Goal: Task Accomplishment & Management: Manage account settings

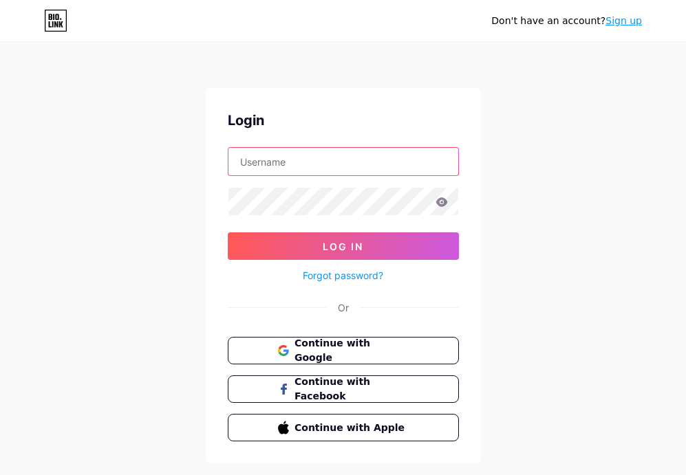
type input "b11klasse"
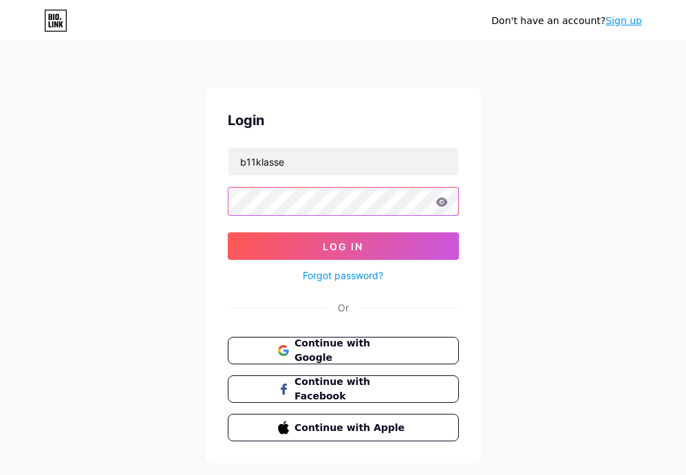
click at [343, 246] on button "Log In" at bounding box center [343, 247] width 231 height 28
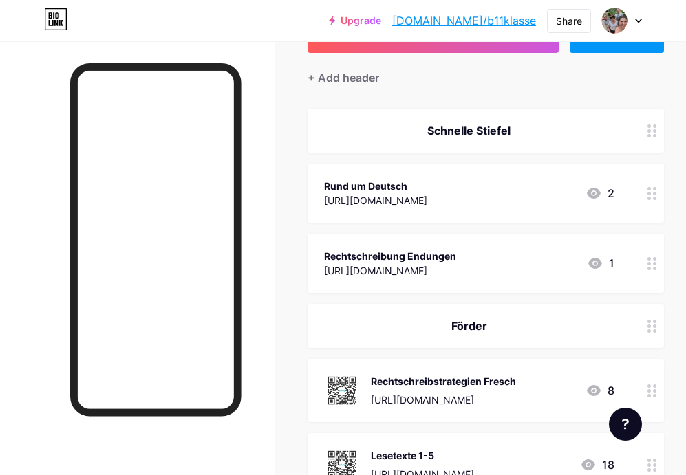
scroll to position [109, 0]
click at [427, 191] on div "Rund um Deutsch" at bounding box center [375, 185] width 103 height 14
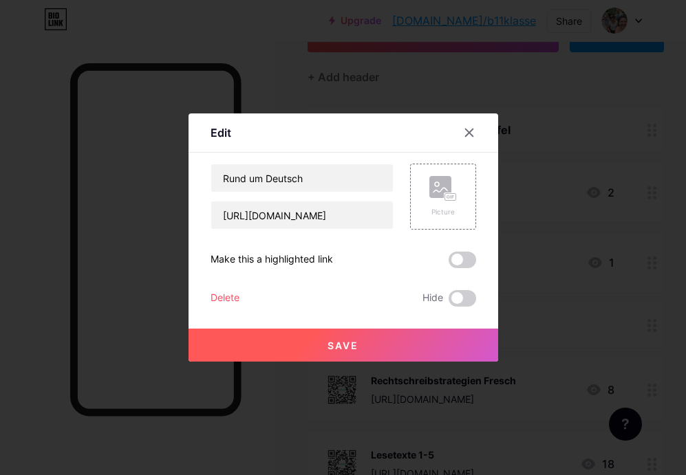
click at [224, 297] on div "Delete" at bounding box center [225, 298] width 29 height 17
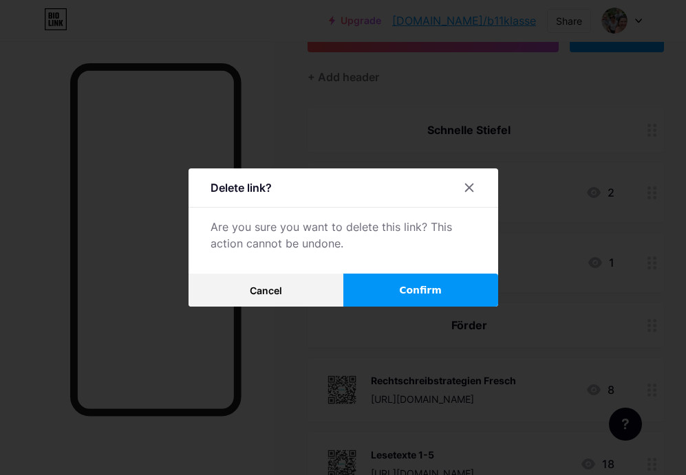
click at [391, 286] on button "Confirm" at bounding box center [420, 290] width 155 height 33
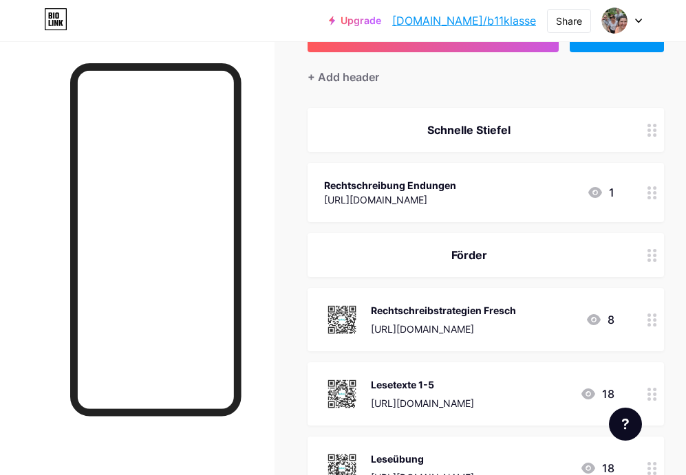
click at [372, 190] on div "Rechtschreibung Endungen" at bounding box center [390, 185] width 132 height 14
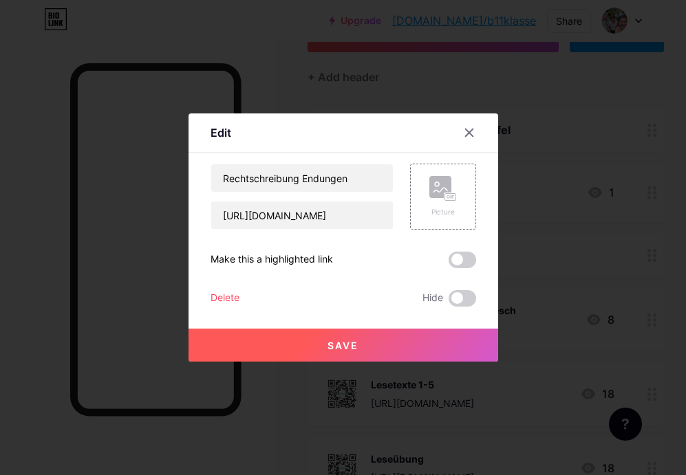
click at [229, 294] on div "Delete" at bounding box center [225, 298] width 29 height 17
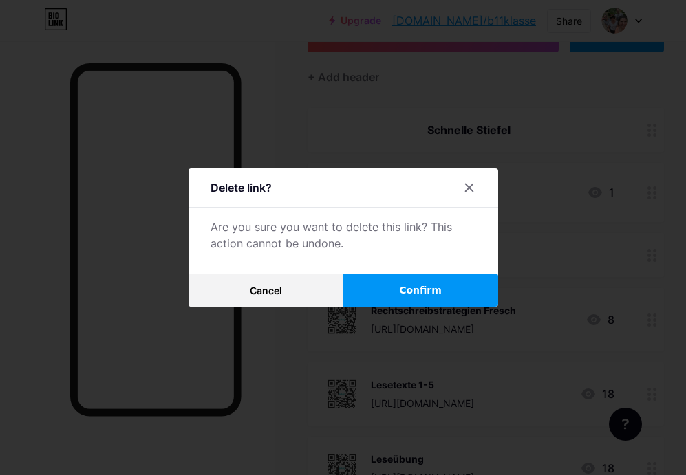
click at [392, 288] on button "Confirm" at bounding box center [420, 290] width 155 height 33
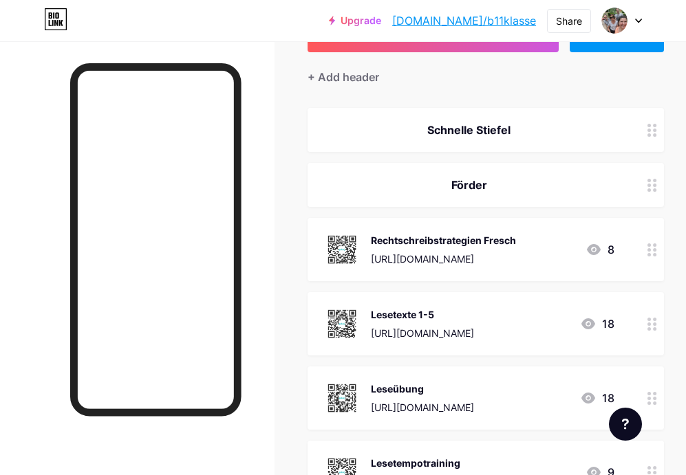
click at [383, 261] on div "[URL][DOMAIN_NAME]" at bounding box center [443, 259] width 145 height 14
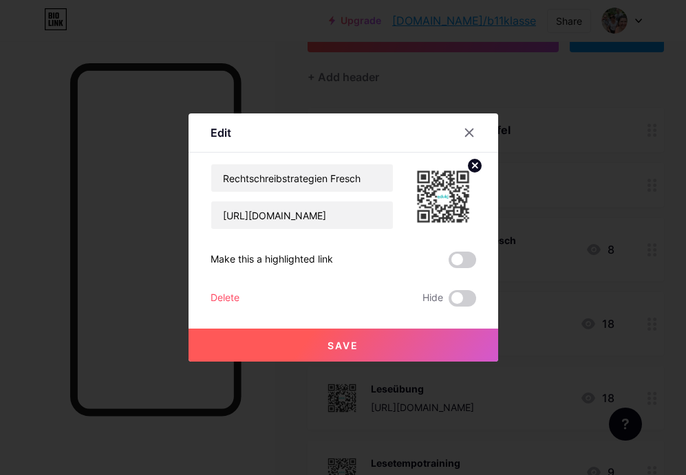
click at [228, 301] on div "Delete" at bounding box center [225, 298] width 29 height 17
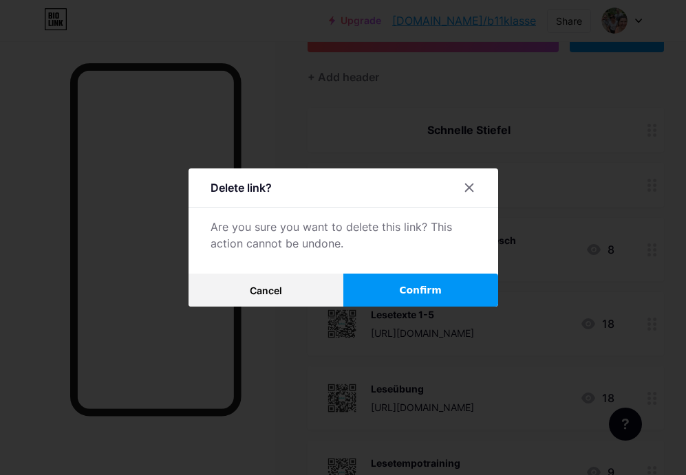
click at [381, 297] on button "Confirm" at bounding box center [420, 290] width 155 height 33
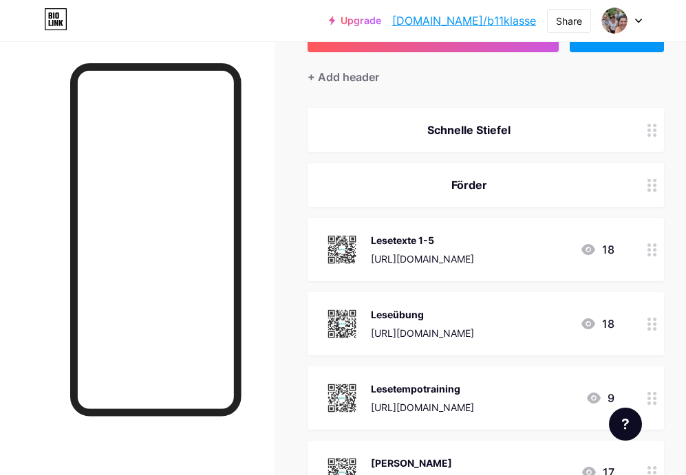
click at [375, 265] on div "[URL][DOMAIN_NAME]" at bounding box center [422, 259] width 103 height 14
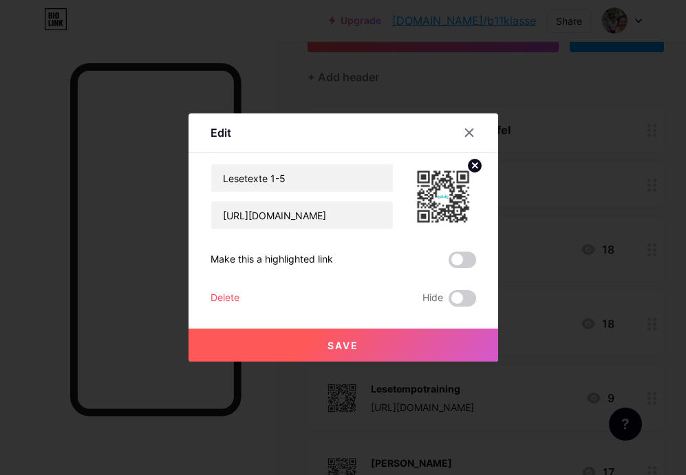
click at [219, 297] on div "Delete" at bounding box center [225, 298] width 29 height 17
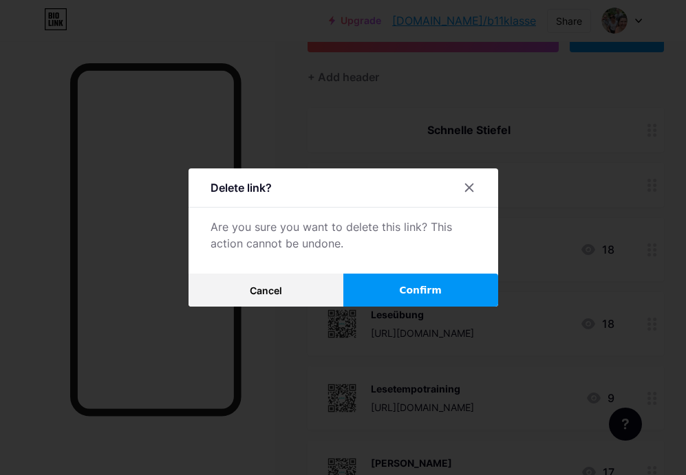
click at [383, 297] on button "Confirm" at bounding box center [420, 290] width 155 height 33
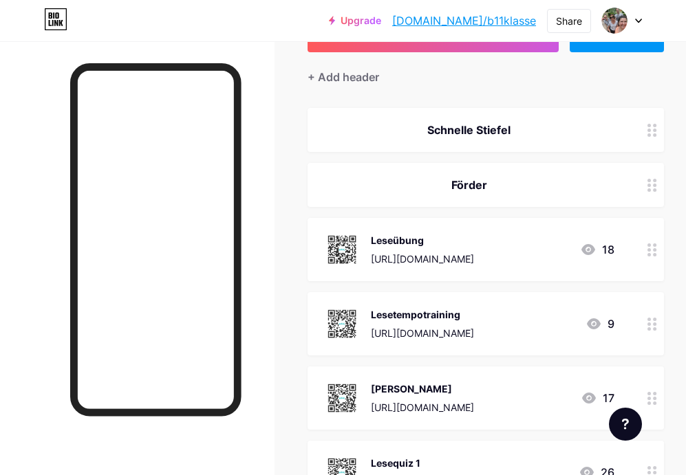
click at [383, 268] on div "Leseübung [URL][DOMAIN_NAME] 18" at bounding box center [486, 249] width 356 height 63
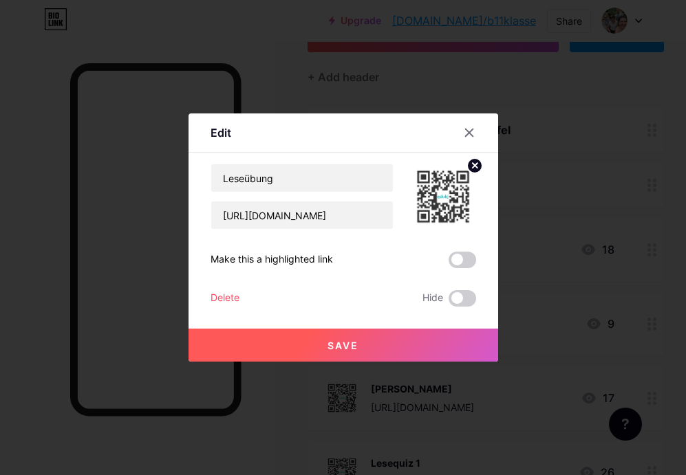
click at [226, 303] on div "Delete" at bounding box center [225, 298] width 29 height 17
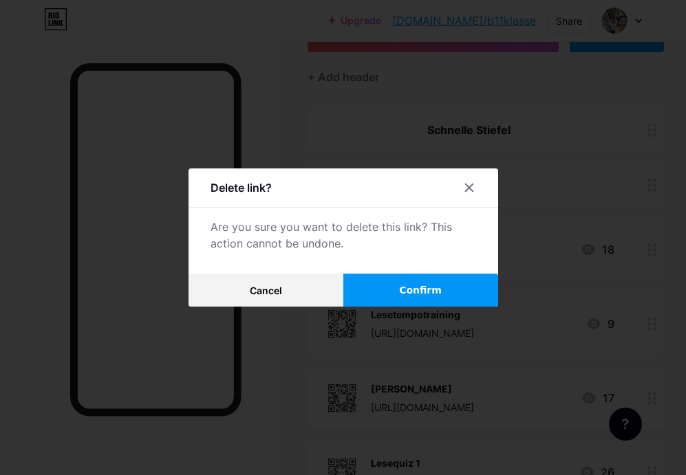
click at [389, 280] on button "Confirm" at bounding box center [420, 290] width 155 height 33
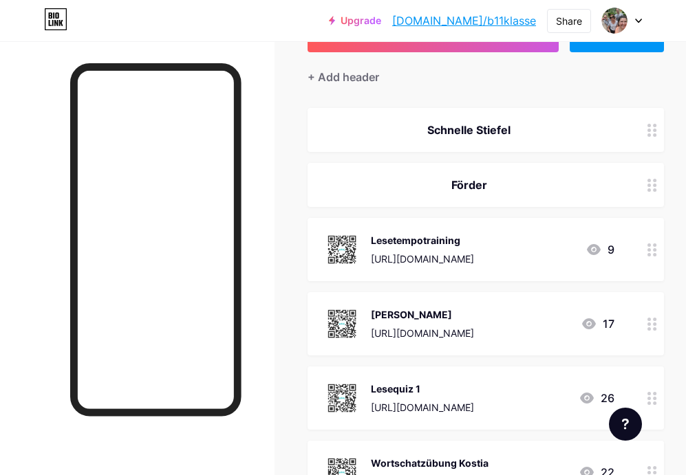
drag, startPoint x: 318, startPoint y: 261, endPoint x: 528, endPoint y: 257, distance: 209.9
click at [528, 257] on div "Lesetempotraining [URL][DOMAIN_NAME] 9" at bounding box center [486, 249] width 356 height 63
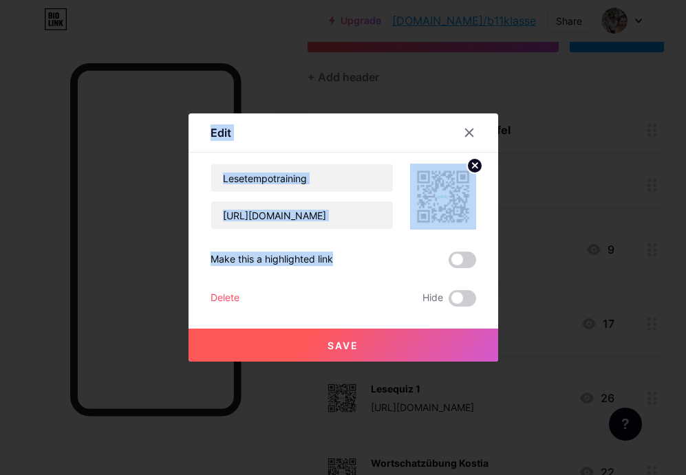
drag, startPoint x: 528, startPoint y: 257, endPoint x: 442, endPoint y: 254, distance: 85.4
click at [442, 254] on div "Edit Content YouTube Play YouTube video without leaving your page. ADD Vimeo Pl…" at bounding box center [343, 237] width 686 height 475
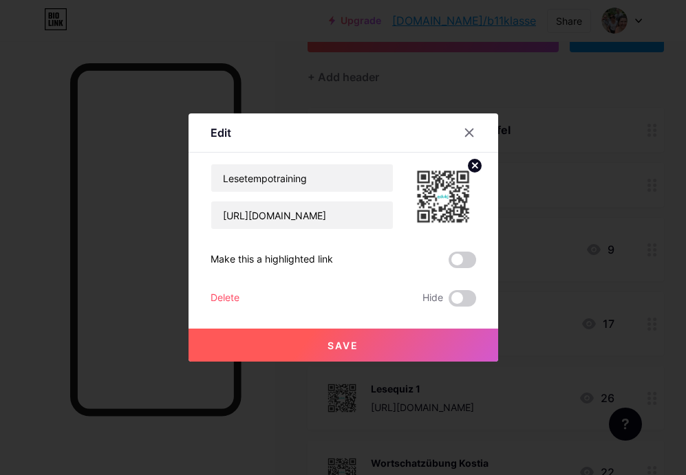
click at [219, 301] on div "Delete" at bounding box center [225, 298] width 29 height 17
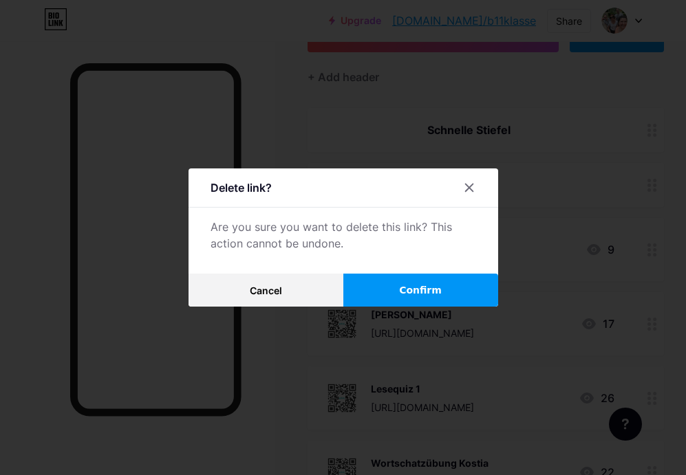
click at [401, 296] on span "Confirm" at bounding box center [420, 290] width 43 height 14
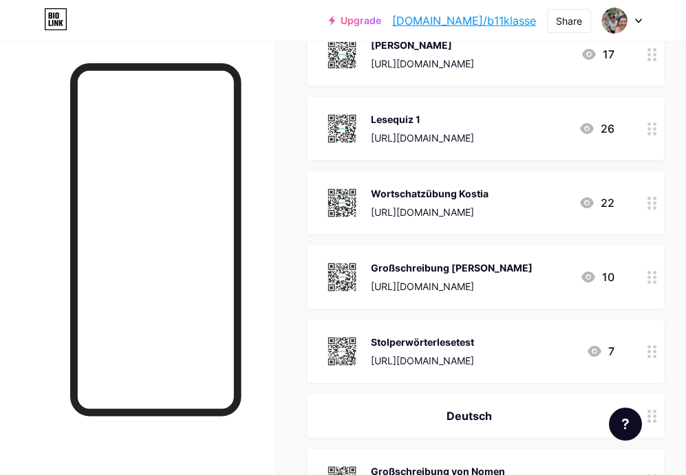
scroll to position [306, 0]
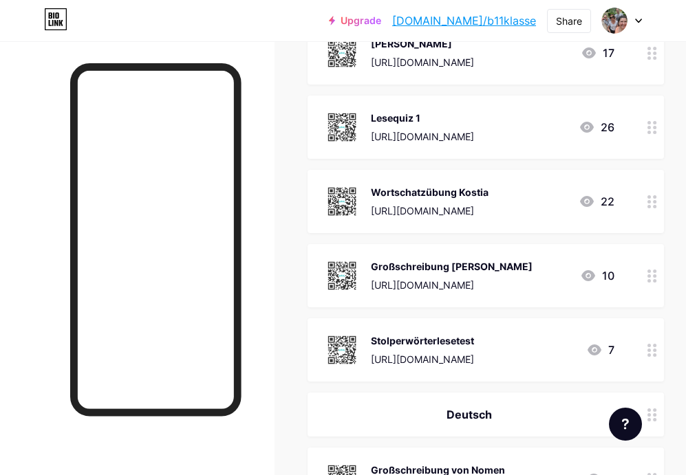
click at [363, 355] on div "Stolperwörterlesetest [URL][DOMAIN_NAME]" at bounding box center [399, 350] width 150 height 36
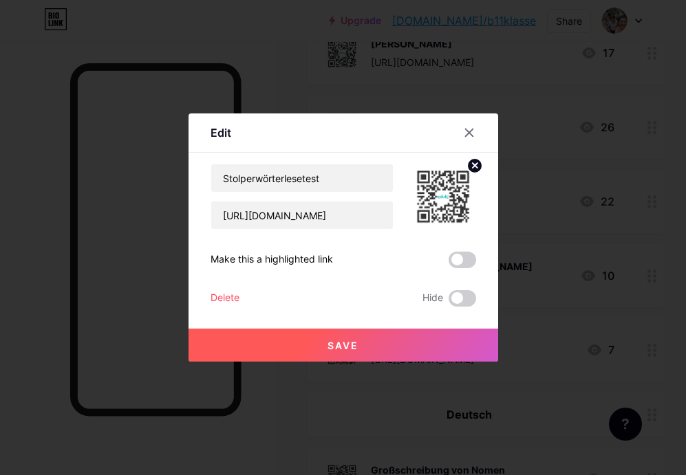
click at [236, 293] on div "Delete" at bounding box center [225, 298] width 29 height 17
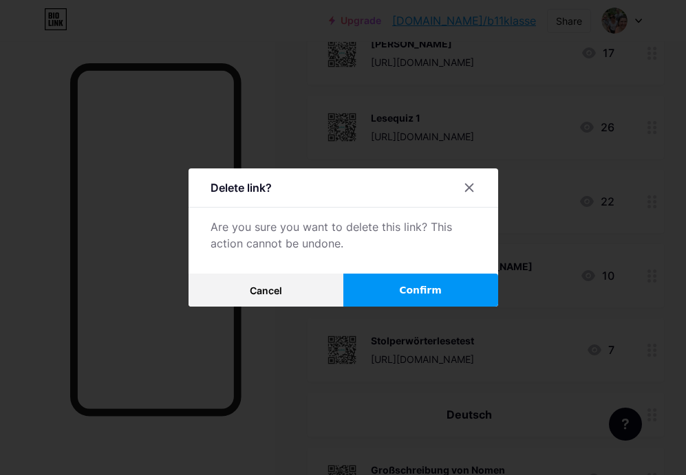
click at [383, 297] on button "Confirm" at bounding box center [420, 290] width 155 height 33
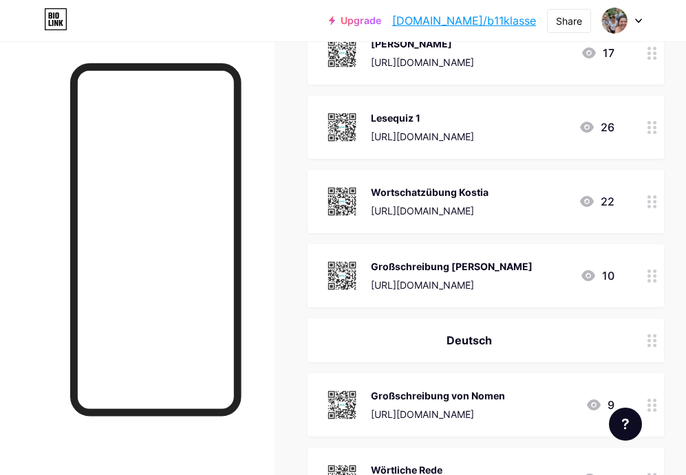
click at [365, 281] on div "Großschreibung [PERSON_NAME] [URL][DOMAIN_NAME]" at bounding box center [428, 276] width 208 height 36
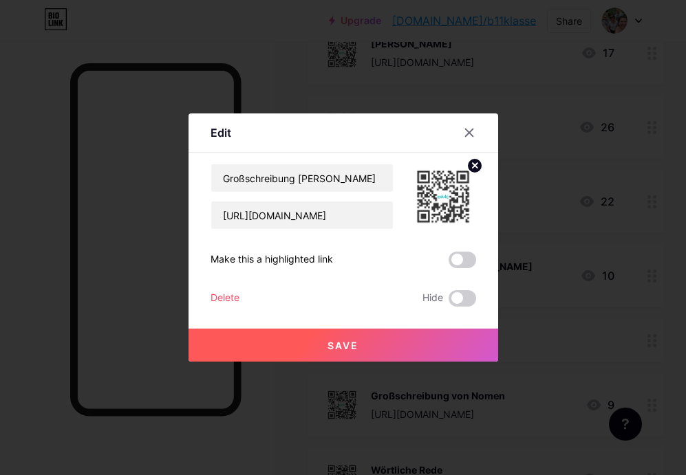
click at [221, 295] on div "Delete" at bounding box center [225, 298] width 29 height 17
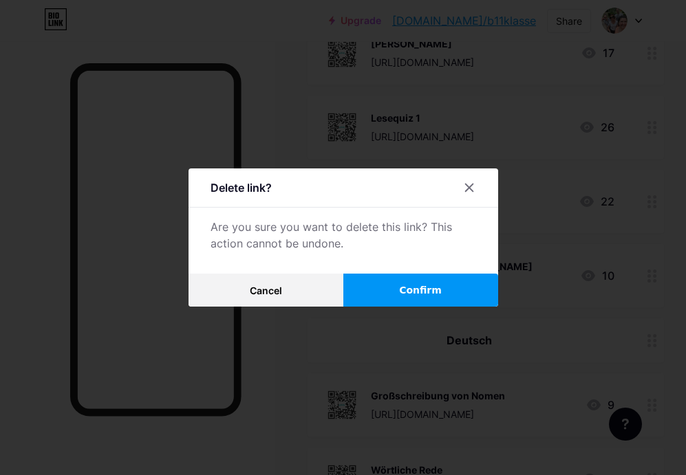
click at [392, 297] on button "Confirm" at bounding box center [420, 290] width 155 height 33
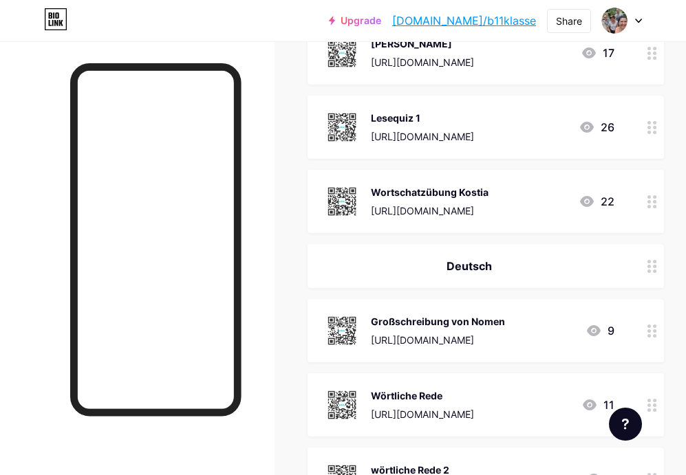
click at [393, 200] on div "Wortschatzübung Kostia [URL][DOMAIN_NAME]" at bounding box center [430, 202] width 118 height 36
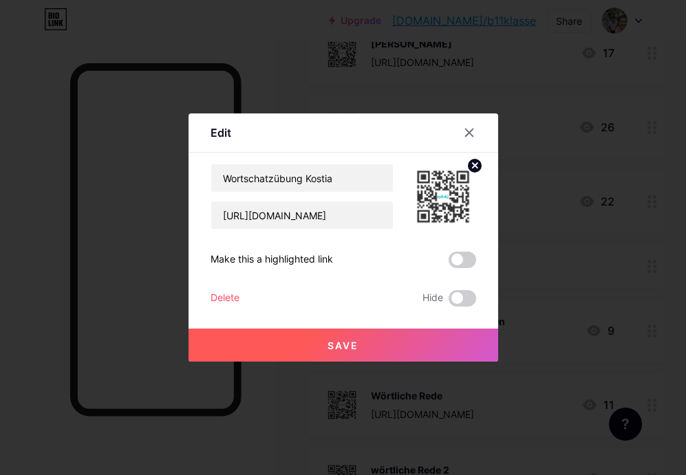
click at [226, 294] on div "Delete" at bounding box center [225, 298] width 29 height 17
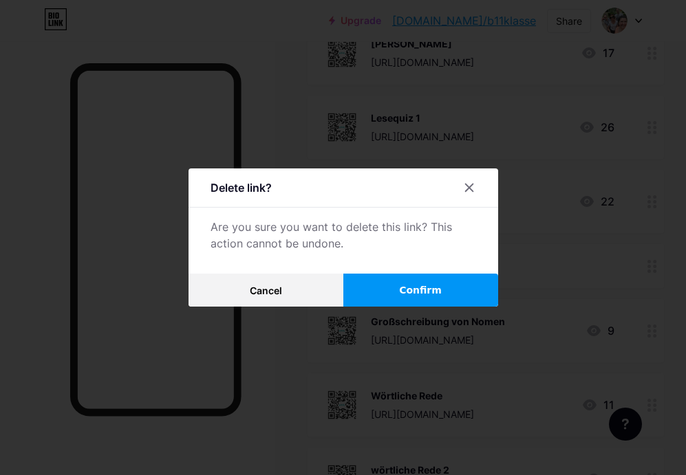
click at [361, 292] on button "Confirm" at bounding box center [420, 290] width 155 height 33
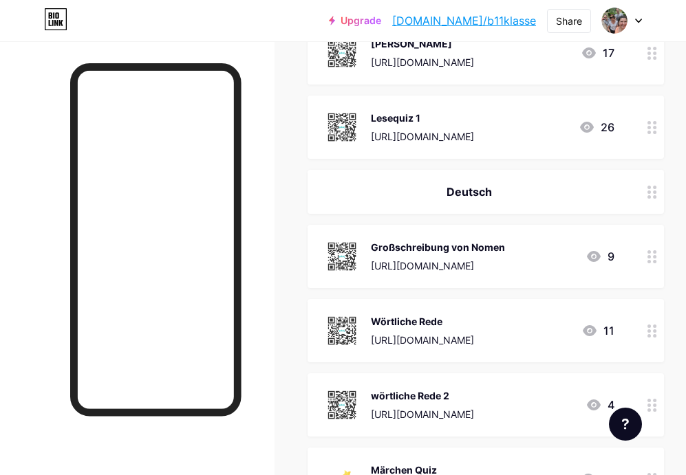
click at [382, 122] on div "Lesequiz 1" at bounding box center [422, 118] width 103 height 14
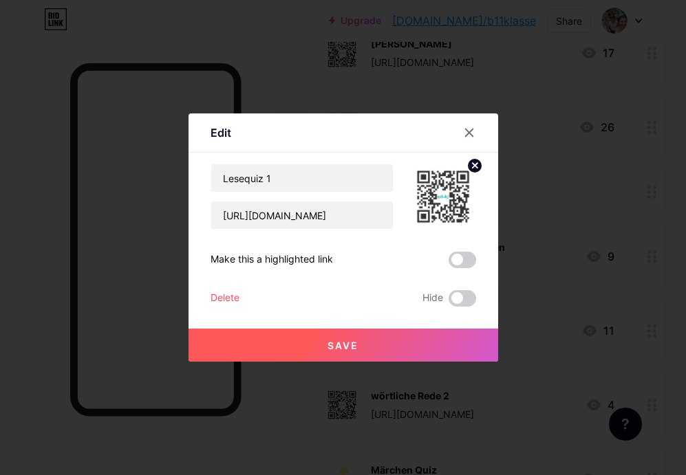
click at [215, 297] on div "Delete" at bounding box center [225, 298] width 29 height 17
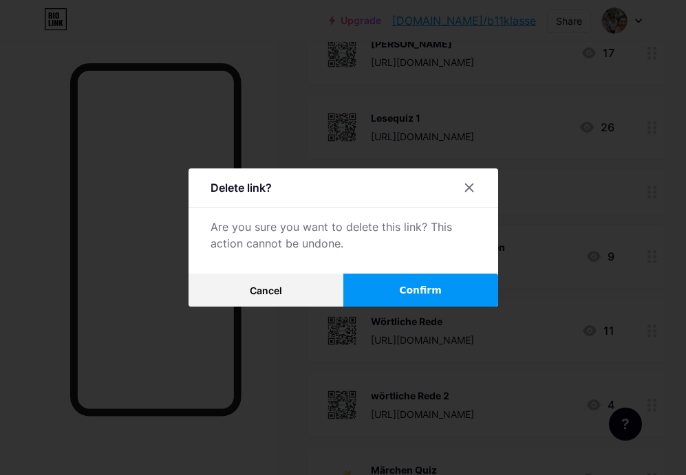
click at [369, 287] on button "Confirm" at bounding box center [420, 290] width 155 height 33
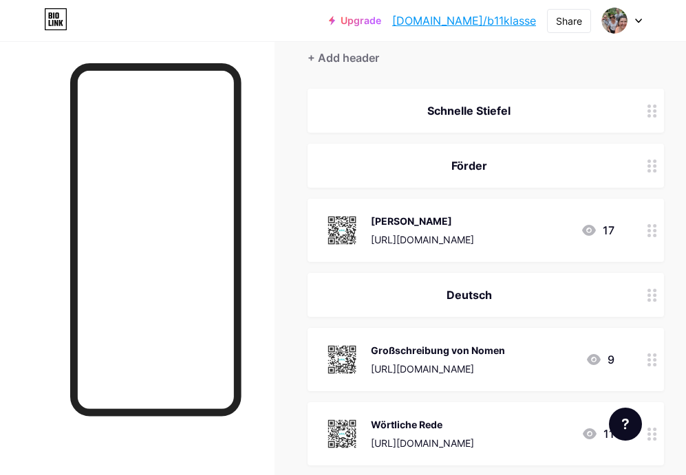
scroll to position [125, 0]
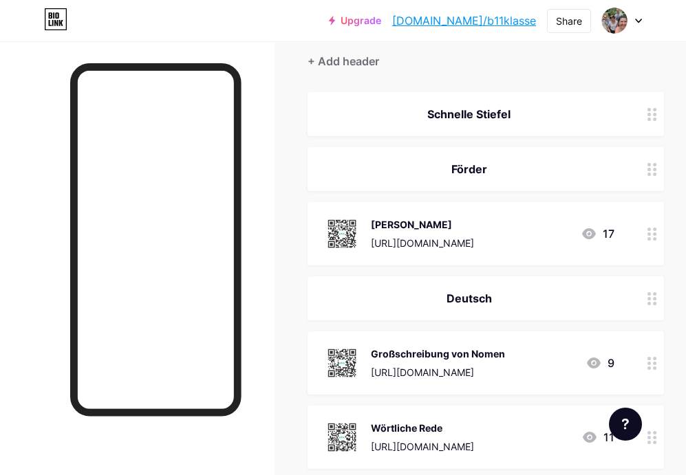
click at [376, 233] on div "[PERSON_NAME] [URL][DOMAIN_NAME]" at bounding box center [422, 234] width 103 height 36
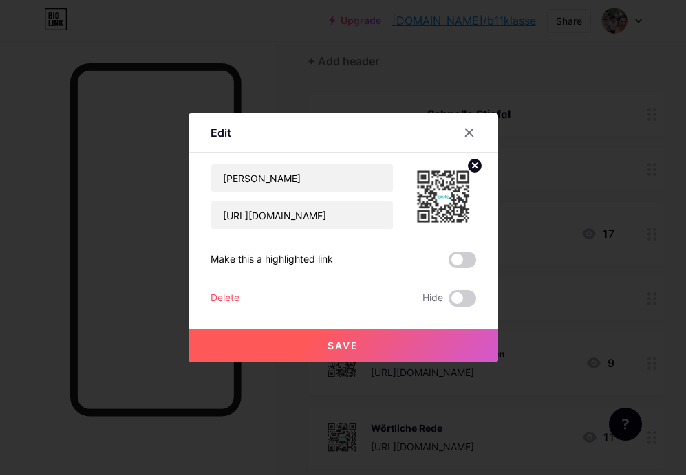
click at [224, 294] on div "Delete" at bounding box center [225, 298] width 29 height 17
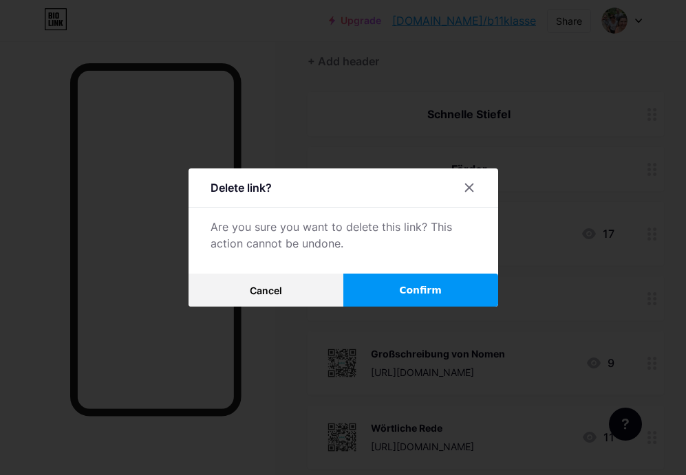
click at [381, 292] on button "Confirm" at bounding box center [420, 290] width 155 height 33
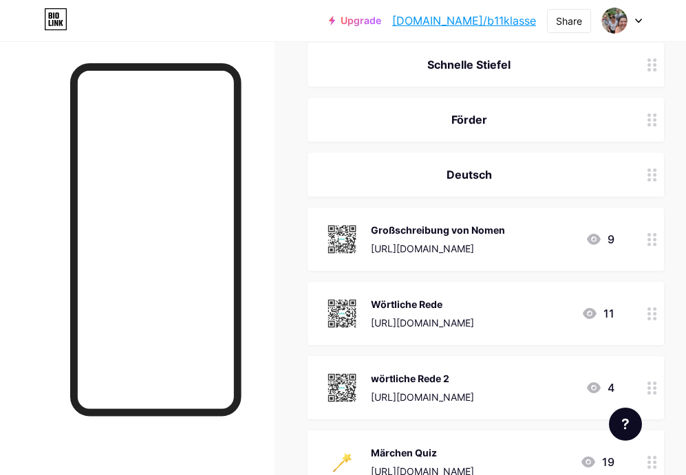
scroll to position [176, 0]
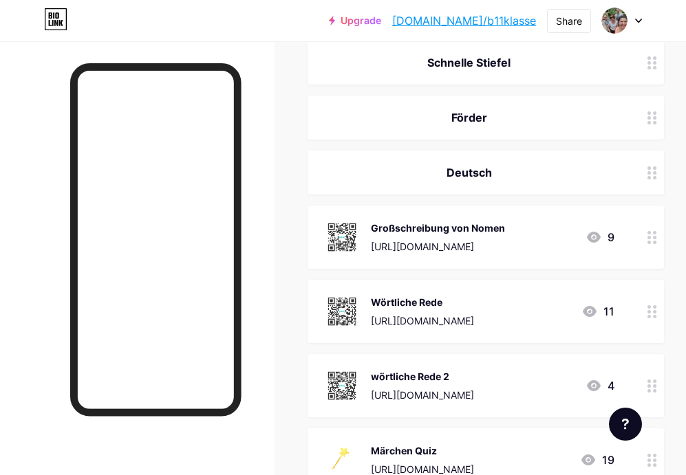
click at [350, 231] on img at bounding box center [342, 237] width 36 height 36
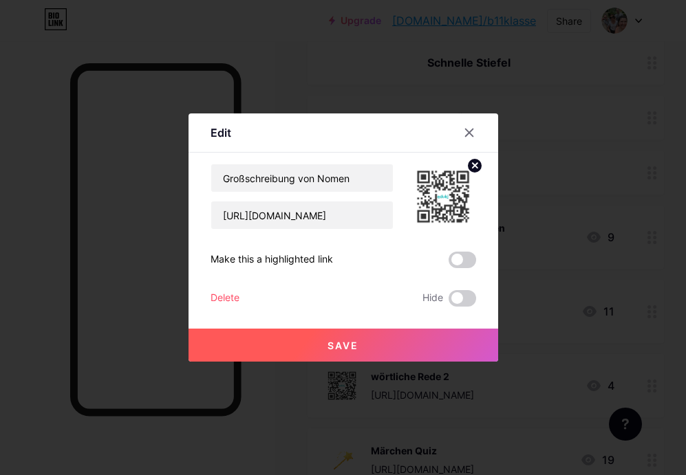
click at [221, 297] on div "Delete" at bounding box center [225, 298] width 29 height 17
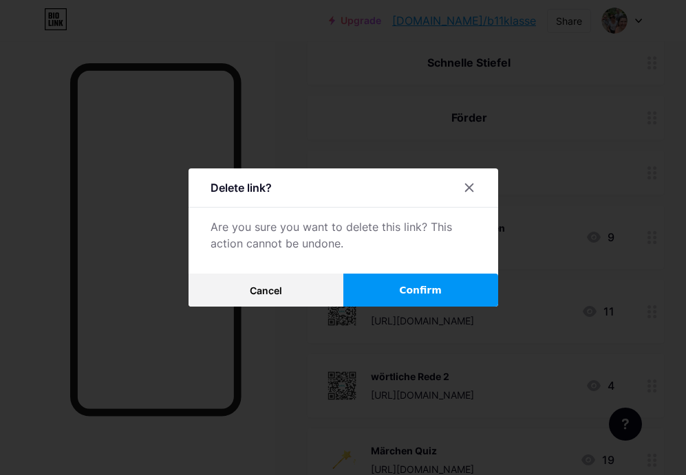
click at [399, 291] on button "Confirm" at bounding box center [420, 290] width 155 height 33
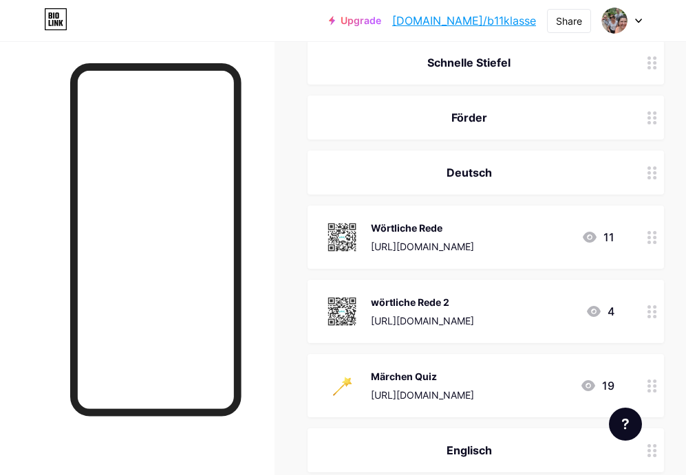
click at [342, 248] on img at bounding box center [342, 237] width 36 height 36
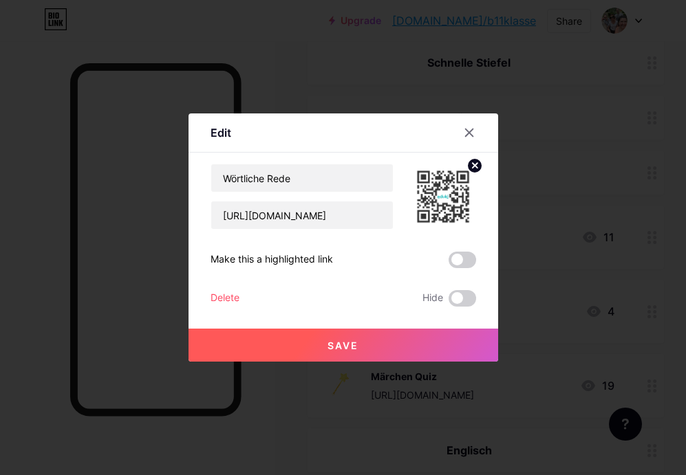
click at [226, 303] on div "Delete" at bounding box center [225, 298] width 29 height 17
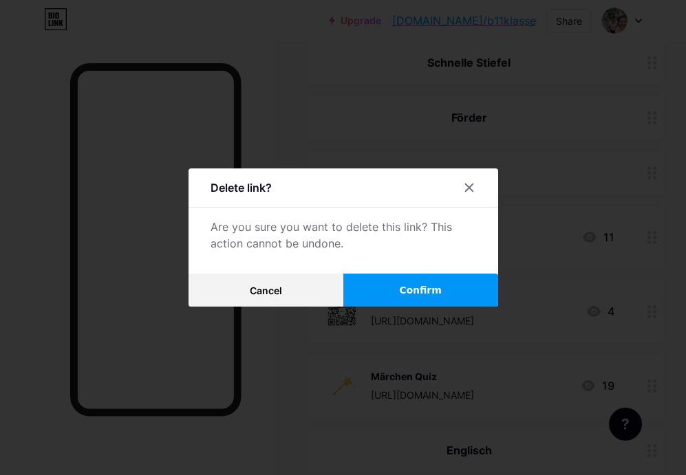
click at [361, 293] on button "Confirm" at bounding box center [420, 290] width 155 height 33
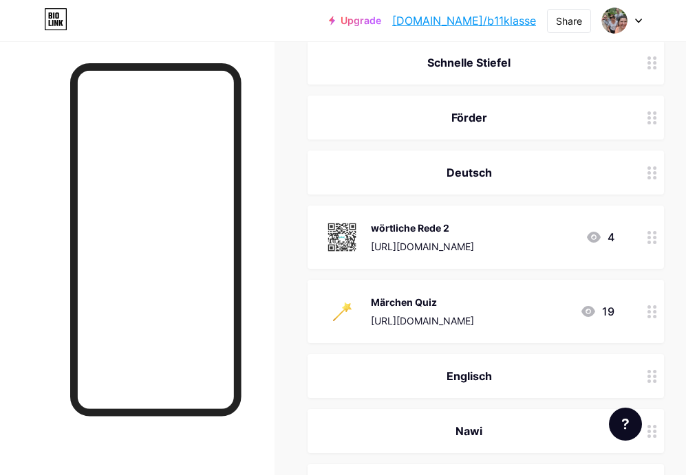
click at [386, 239] on div "[URL][DOMAIN_NAME]" at bounding box center [422, 246] width 103 height 14
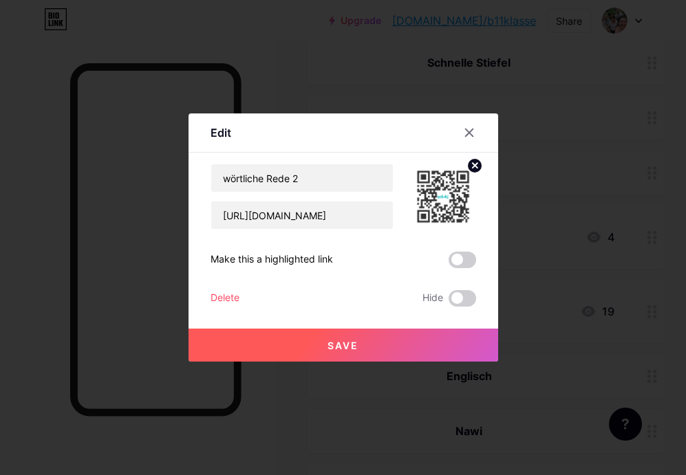
click at [217, 298] on div "Delete" at bounding box center [225, 298] width 29 height 17
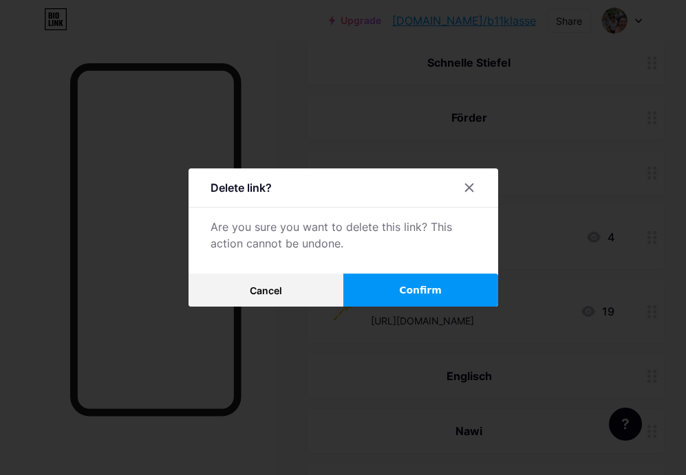
click at [387, 292] on button "Confirm" at bounding box center [420, 290] width 155 height 33
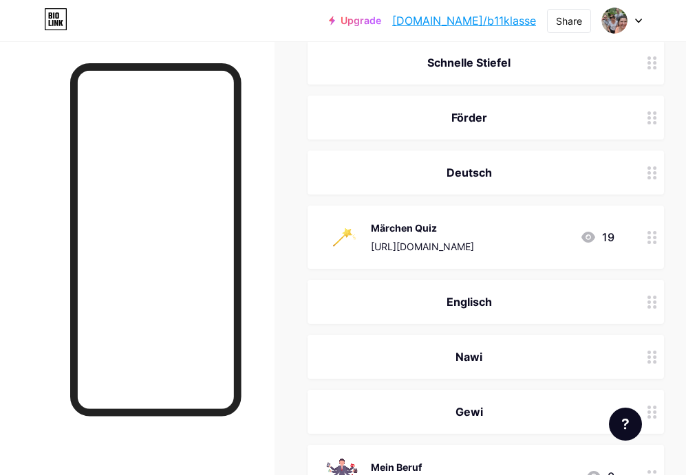
click at [392, 250] on div "[URL][DOMAIN_NAME]" at bounding box center [422, 246] width 103 height 14
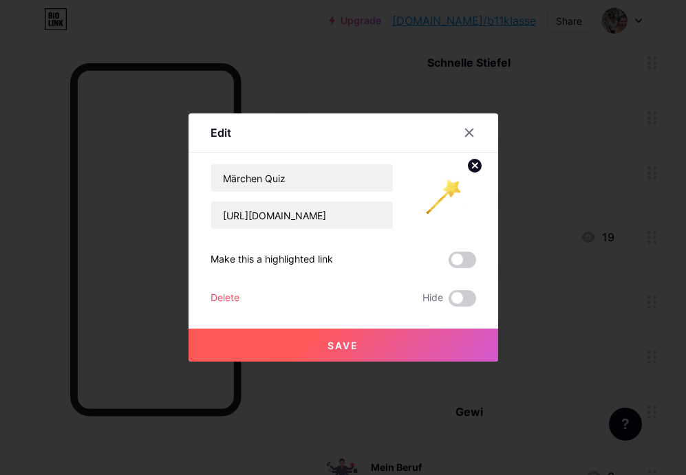
click at [225, 294] on div "Delete" at bounding box center [225, 298] width 29 height 17
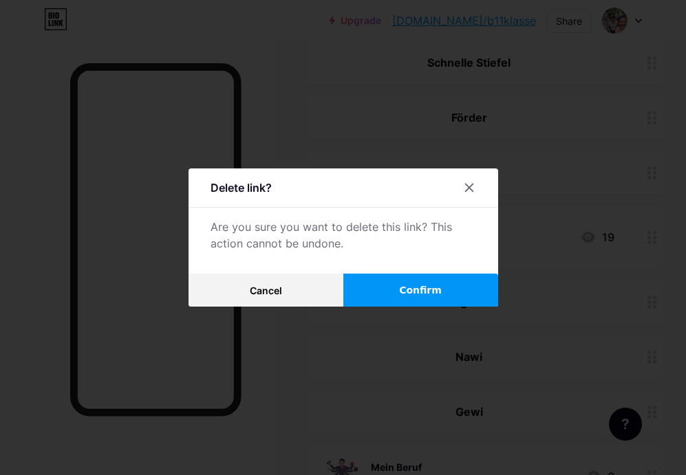
click at [400, 300] on button "Confirm" at bounding box center [420, 290] width 155 height 33
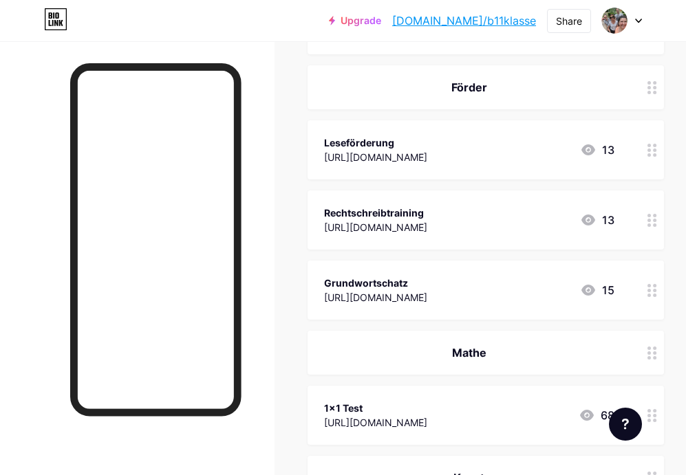
scroll to position [1220, 0]
click at [376, 153] on div "[URL][DOMAIN_NAME]" at bounding box center [375, 158] width 103 height 14
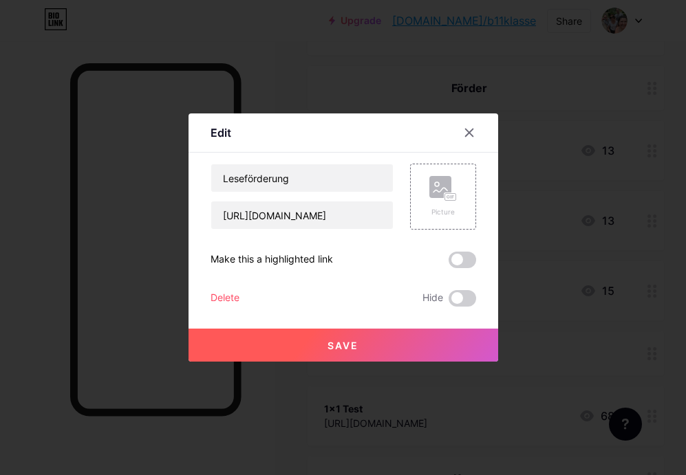
click at [222, 295] on div "Delete" at bounding box center [225, 298] width 29 height 17
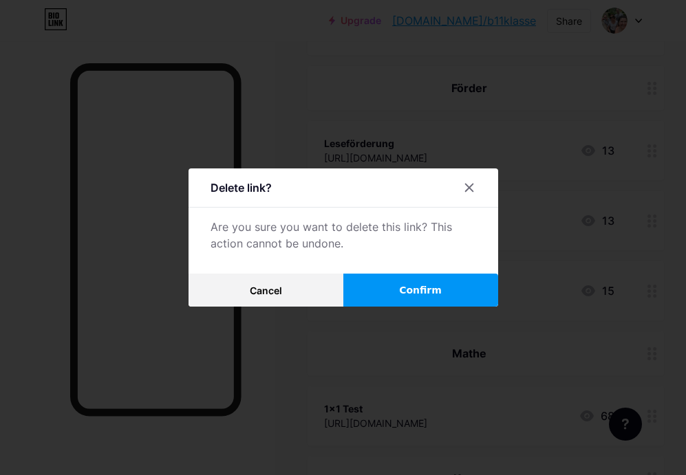
click at [405, 301] on button "Confirm" at bounding box center [420, 290] width 155 height 33
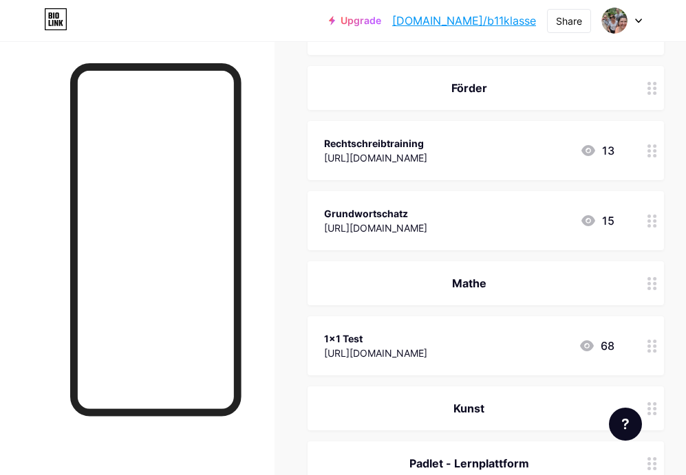
click at [390, 162] on div "[URL][DOMAIN_NAME]" at bounding box center [375, 158] width 103 height 14
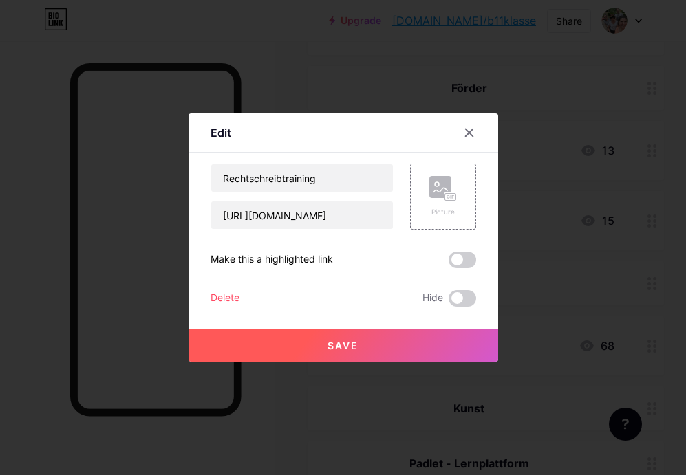
click at [228, 298] on div "Delete" at bounding box center [225, 298] width 29 height 17
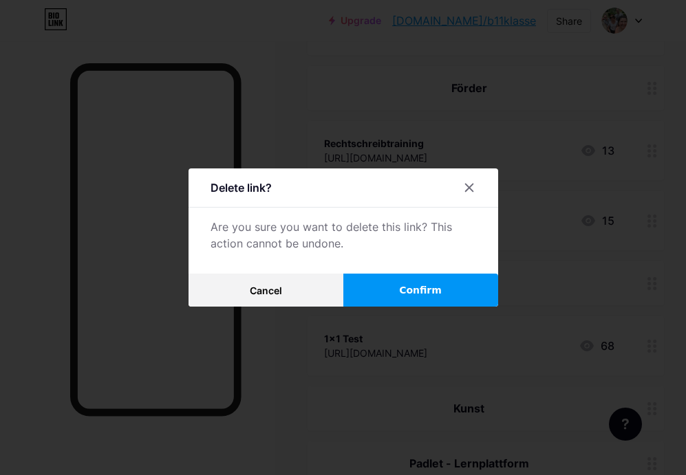
click at [400, 314] on div at bounding box center [343, 237] width 686 height 475
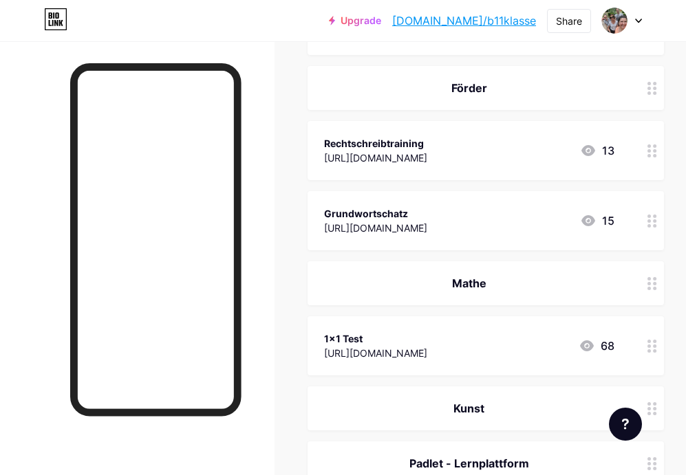
click at [333, 153] on div "[URL][DOMAIN_NAME]" at bounding box center [375, 158] width 103 height 14
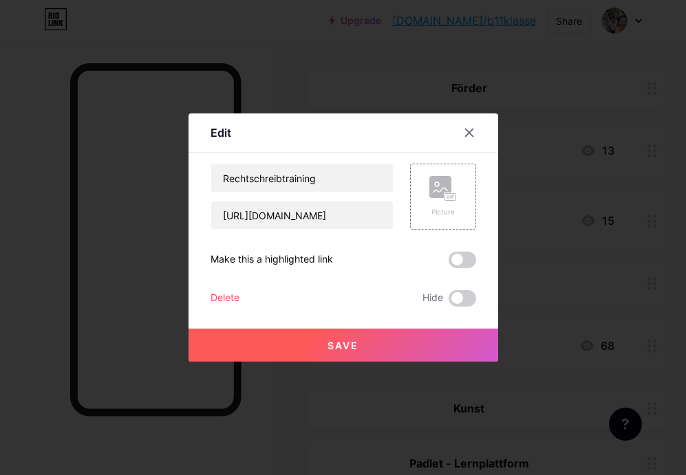
click at [227, 302] on div "Delete" at bounding box center [225, 298] width 29 height 17
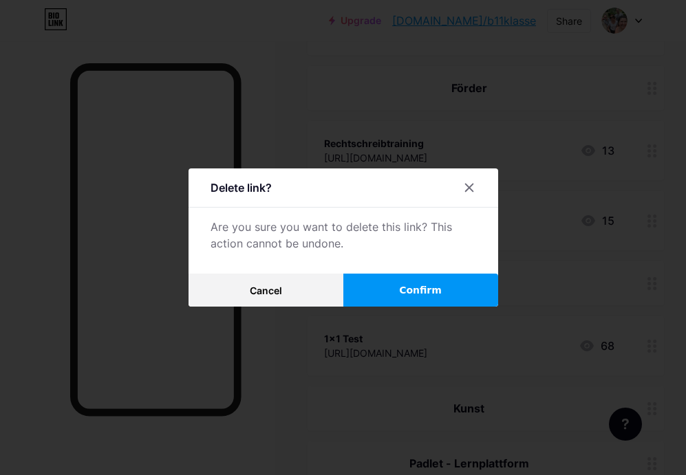
click at [373, 294] on button "Confirm" at bounding box center [420, 290] width 155 height 33
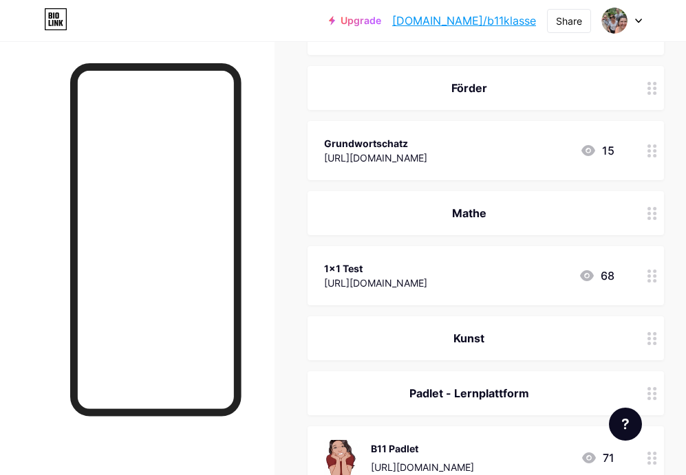
click at [369, 168] on div "Grundwortschatz [URL][DOMAIN_NAME] 15" at bounding box center [486, 150] width 356 height 59
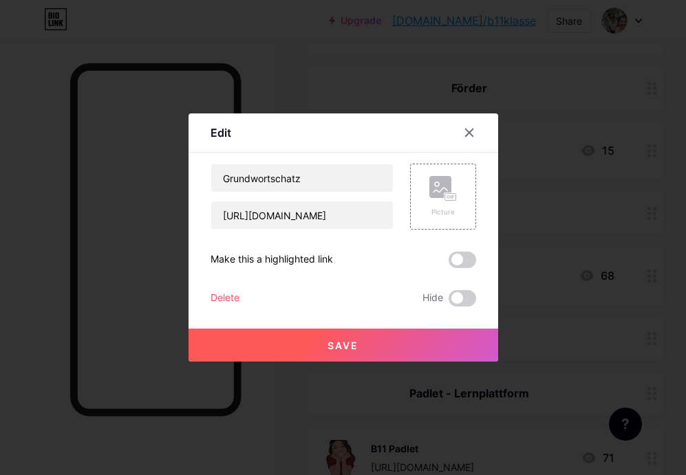
click at [213, 299] on div "Delete" at bounding box center [225, 298] width 29 height 17
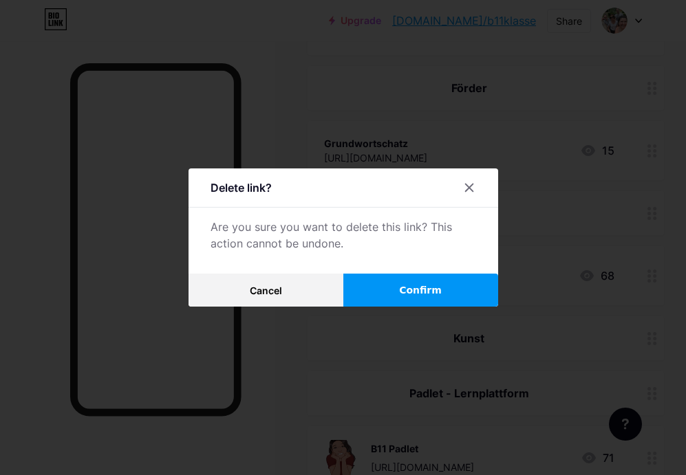
click at [377, 290] on button "Confirm" at bounding box center [420, 290] width 155 height 33
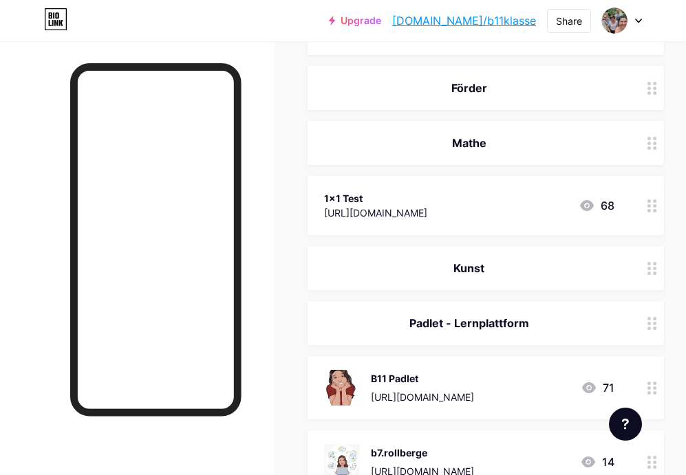
click at [369, 194] on div "1x1 Test" at bounding box center [375, 198] width 103 height 14
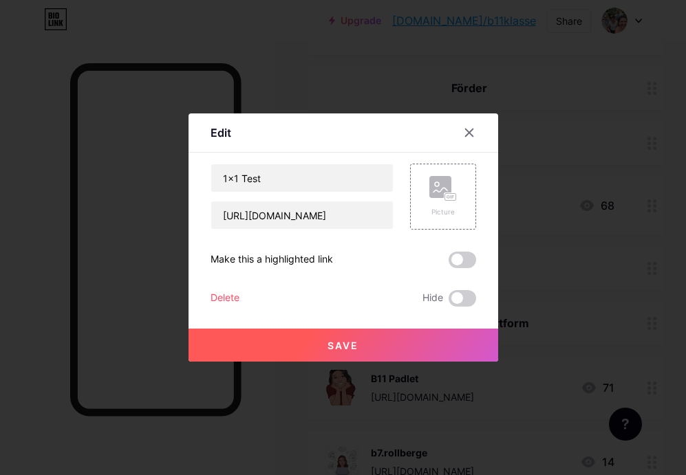
click at [230, 298] on div "Delete" at bounding box center [225, 298] width 29 height 17
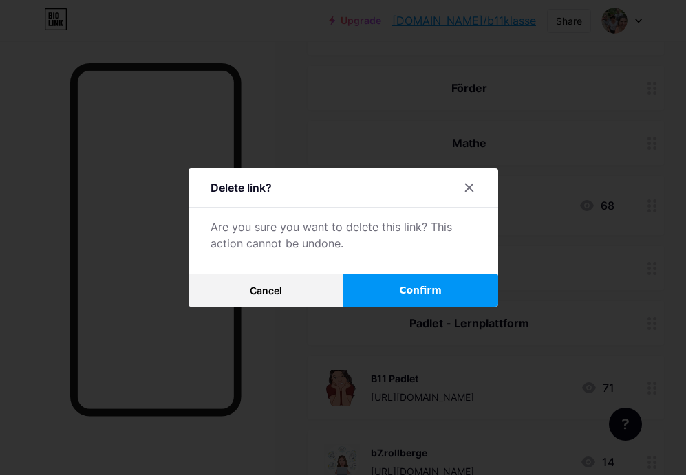
click at [378, 300] on button "Confirm" at bounding box center [420, 290] width 155 height 33
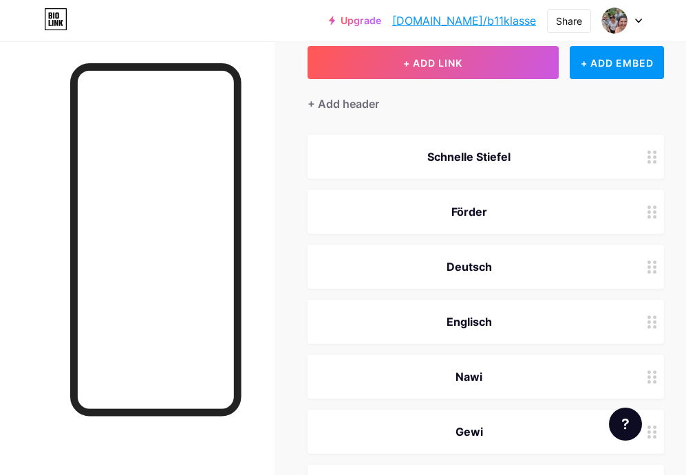
scroll to position [136, 0]
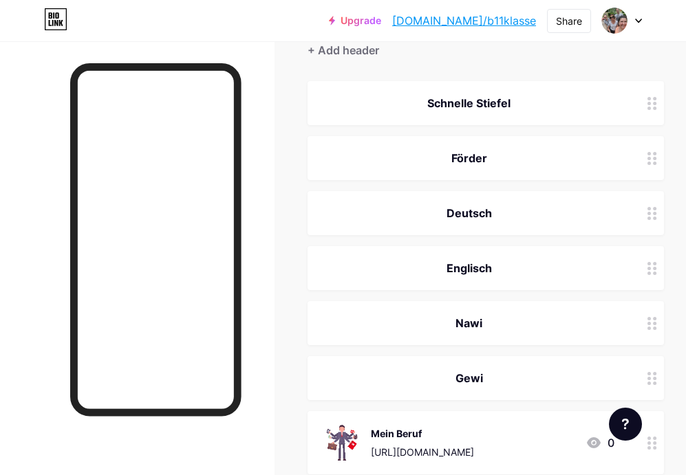
drag, startPoint x: 536, startPoint y: 246, endPoint x: 547, endPoint y: 58, distance: 188.9
drag, startPoint x: 658, startPoint y: 110, endPoint x: 654, endPoint y: 92, distance: 19.0
click at [654, 92] on div at bounding box center [652, 103] width 23 height 44
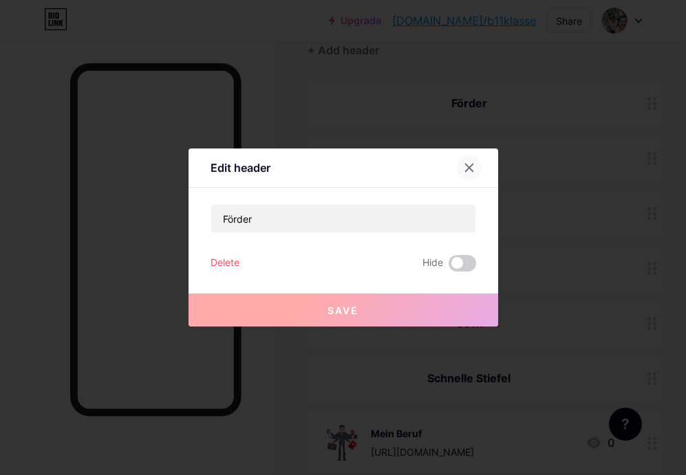
click at [475, 169] on div at bounding box center [469, 168] width 25 height 25
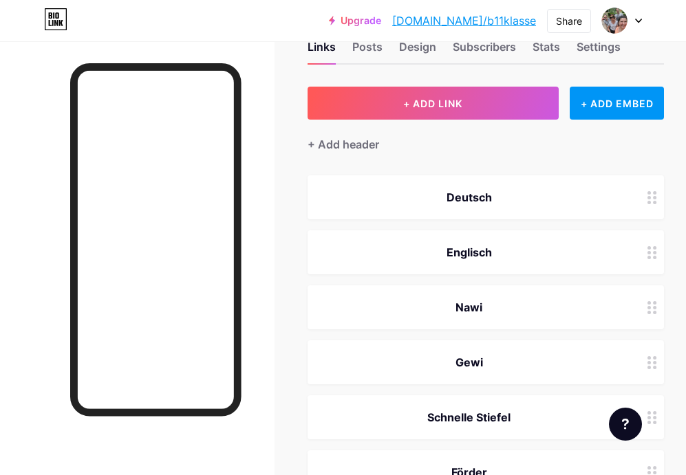
scroll to position [33, 0]
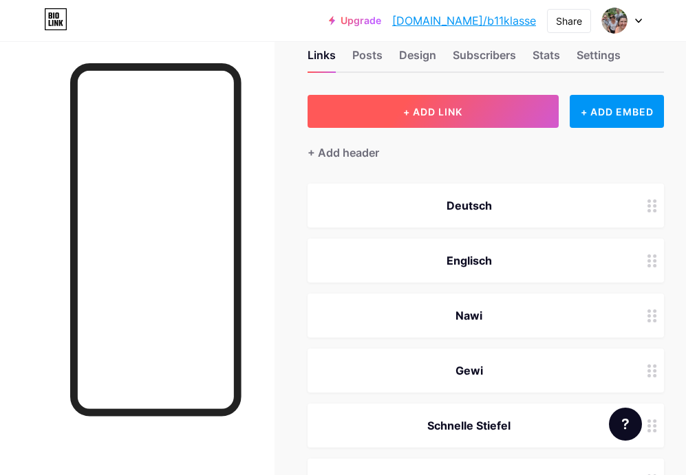
click at [442, 115] on span "+ ADD LINK" at bounding box center [432, 112] width 59 height 12
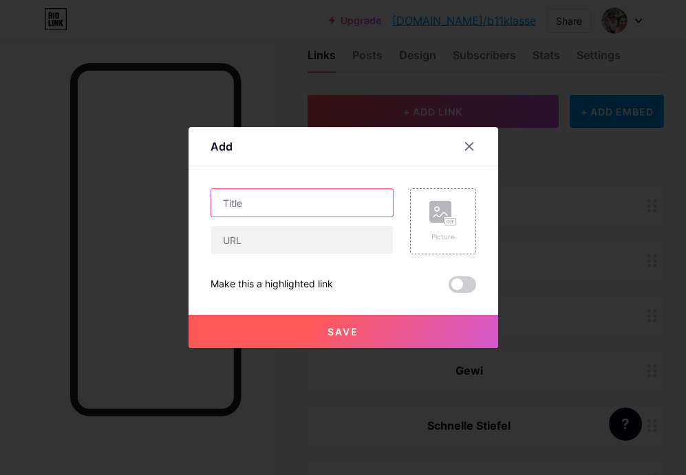
click at [275, 200] on input "text" at bounding box center [302, 203] width 182 height 28
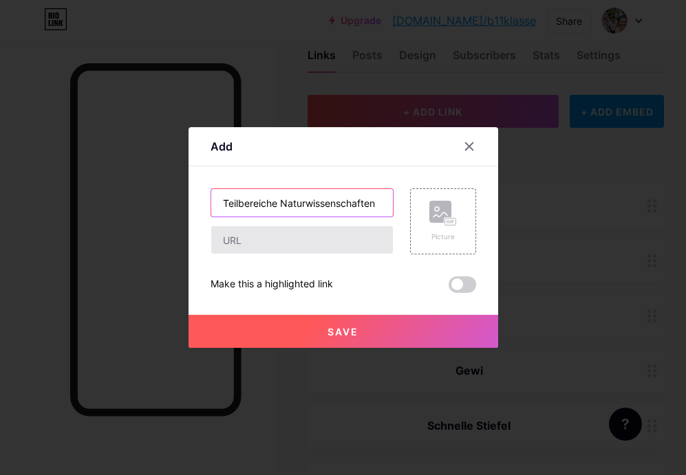
type input "Teilbereiche Naturwissenschaften"
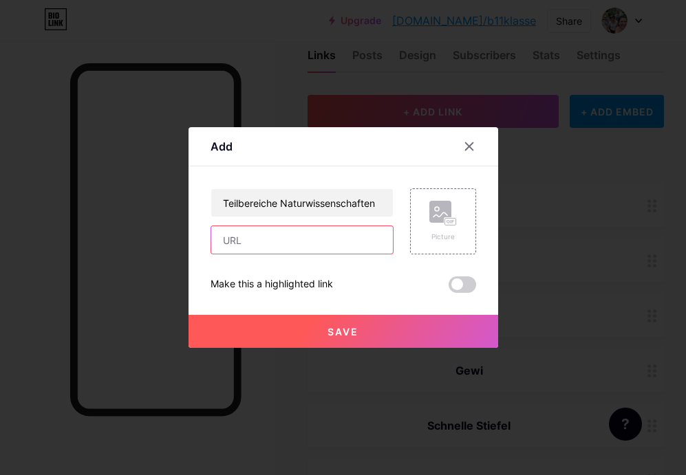
click at [222, 235] on input "text" at bounding box center [302, 240] width 182 height 28
paste input "[URL][DOMAIN_NAME]"
type input "[URL][DOMAIN_NAME]"
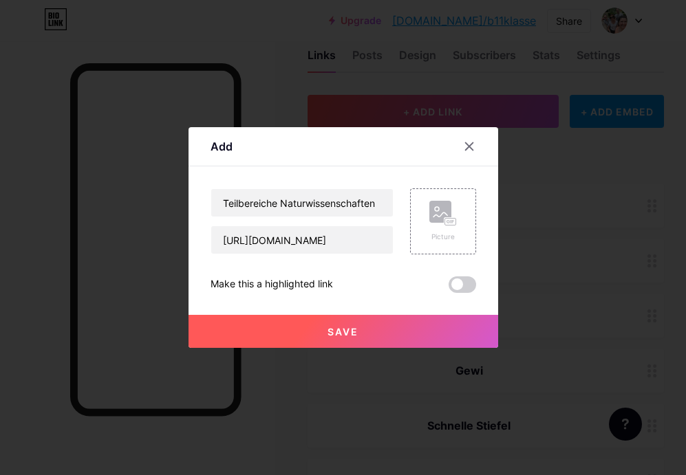
click at [346, 322] on button "Save" at bounding box center [344, 331] width 310 height 33
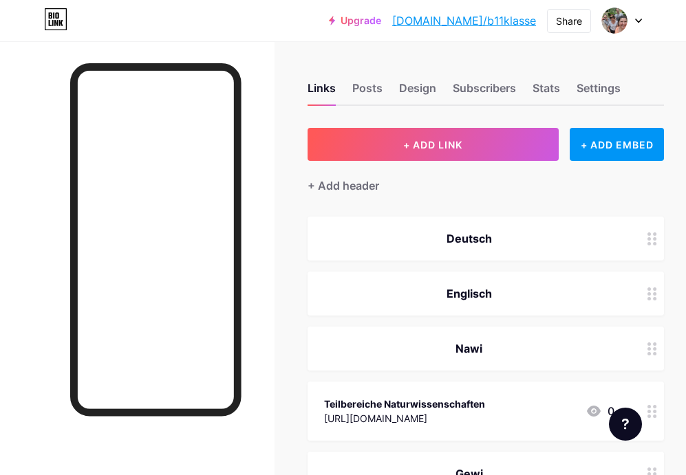
scroll to position [0, 0]
